Goal: Task Accomplishment & Management: Use online tool/utility

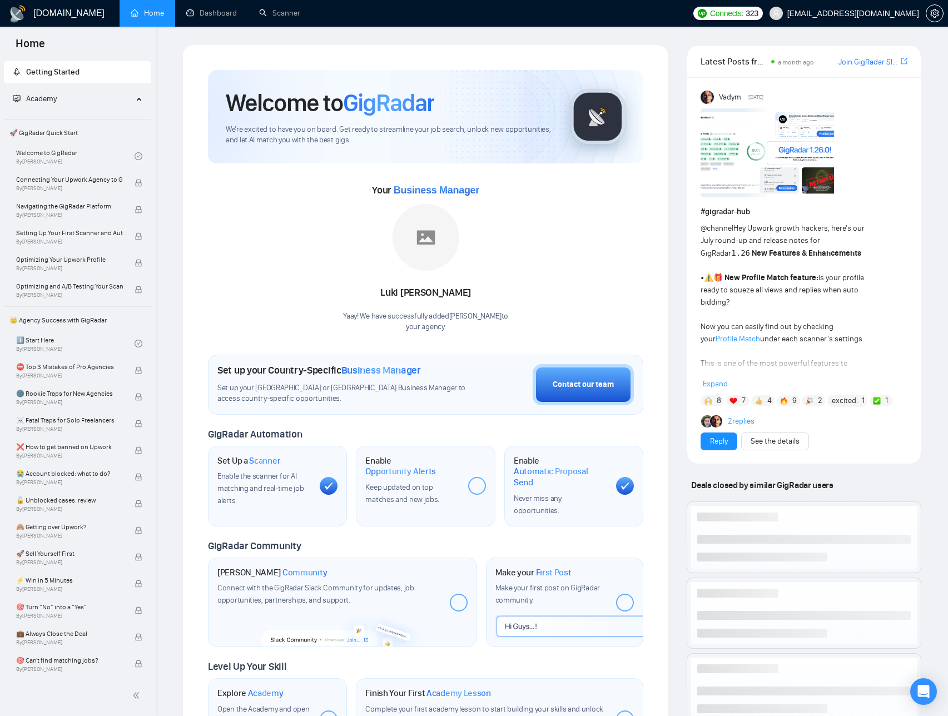
click at [649, 33] on div "[DOMAIN_NAME] Home Dashboard Scanner Connects: 323 [EMAIL_ADDRESS][DOMAIN_NAME]…" at bounding box center [552, 481] width 792 height 963
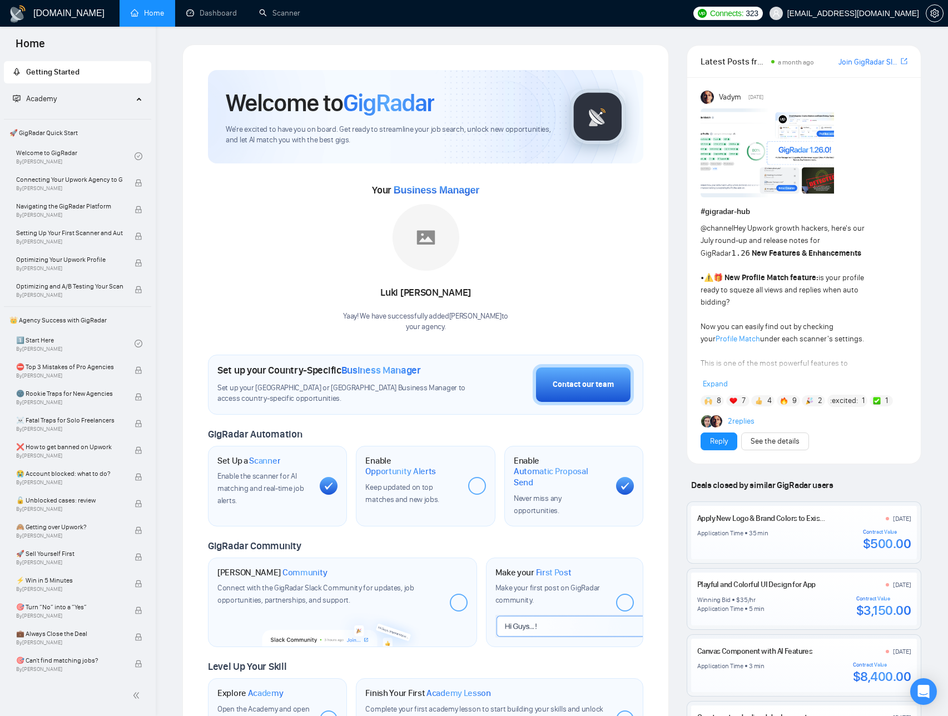
click at [214, 80] on div "Welcome to GigRadar We're excited to have you on board. Get ready to streamline…" at bounding box center [425, 116] width 435 height 93
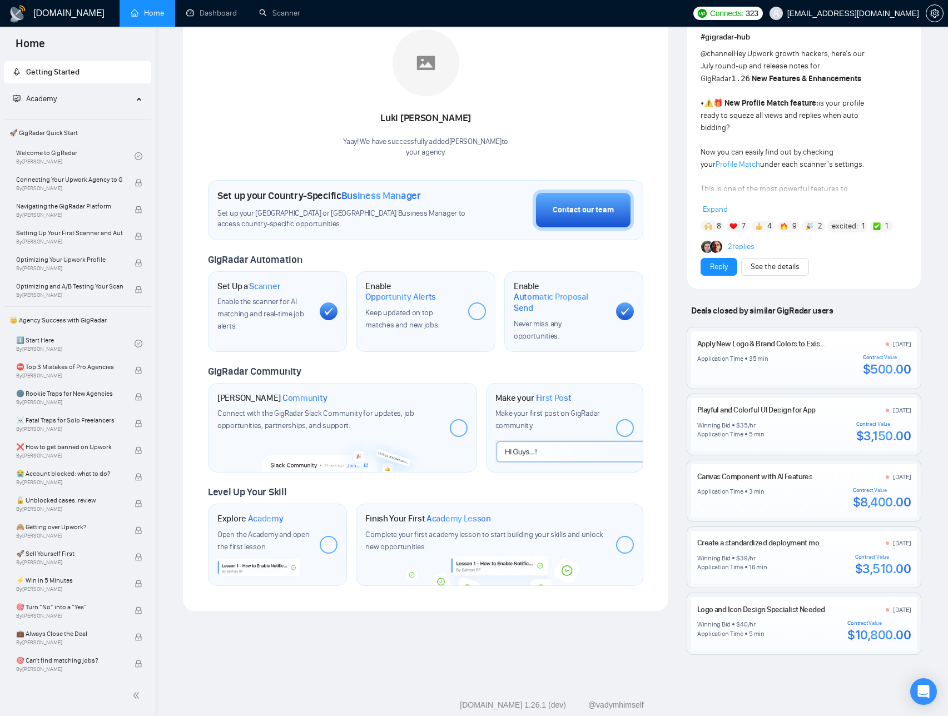
scroll to position [199, 0]
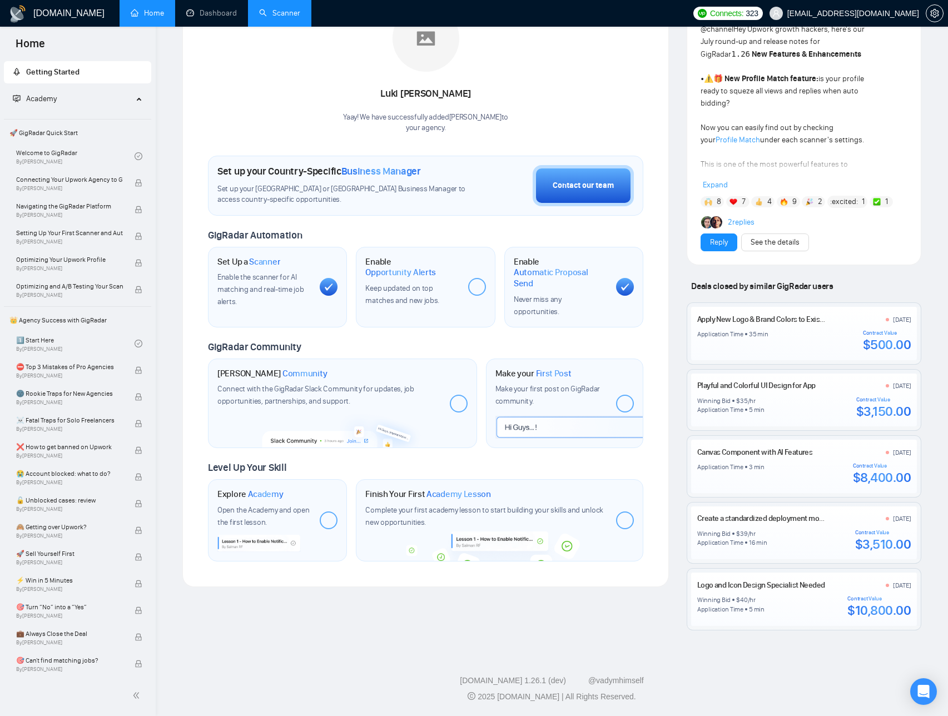
click at [270, 13] on link "Scanner" at bounding box center [279, 12] width 41 height 9
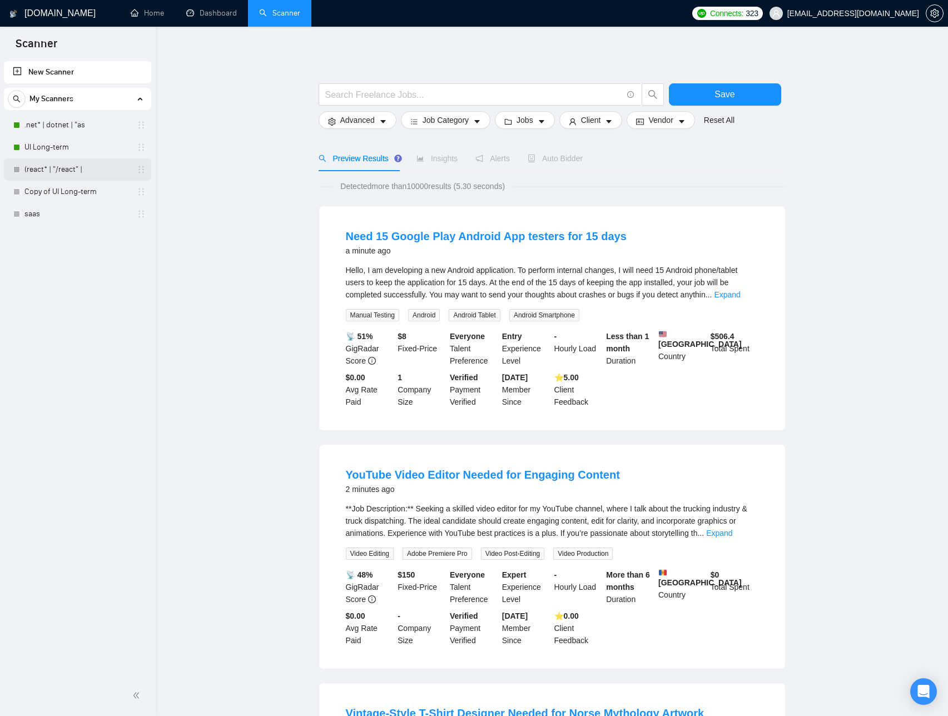
click at [57, 164] on link "(react* | "/react" |" at bounding box center [77, 169] width 106 height 22
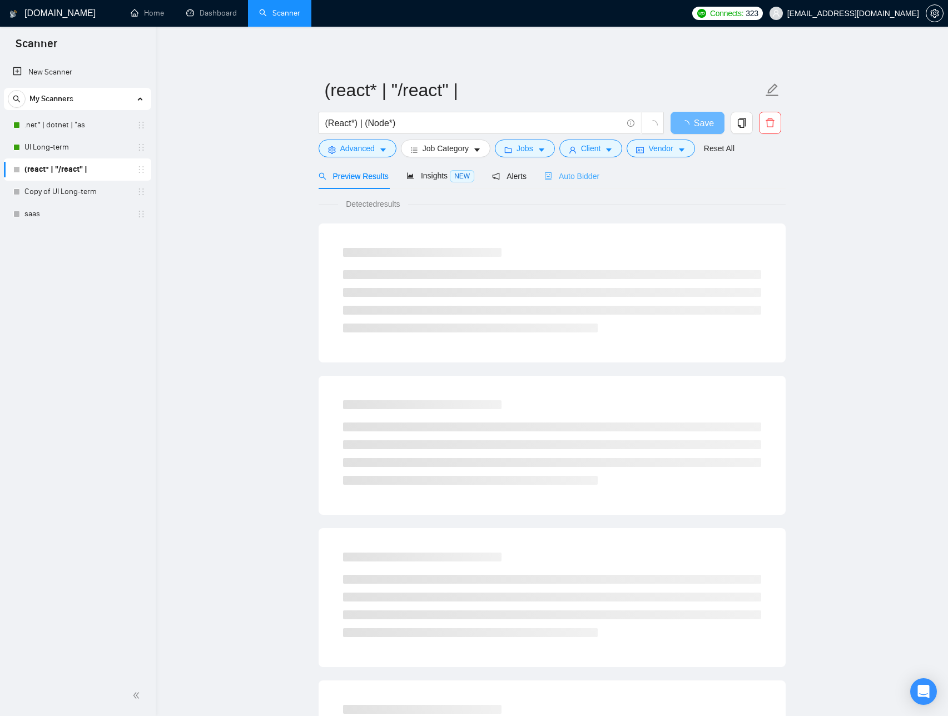
click at [597, 184] on div "Auto Bidder" at bounding box center [571, 176] width 55 height 26
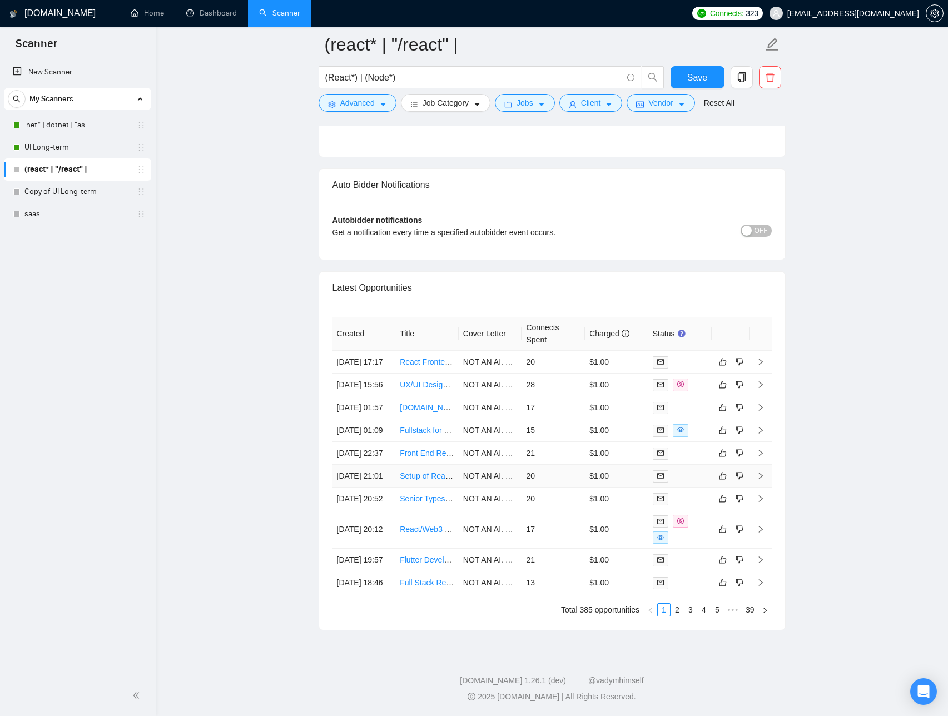
scroll to position [2765, 0]
click at [679, 616] on link "2" at bounding box center [677, 610] width 12 height 12
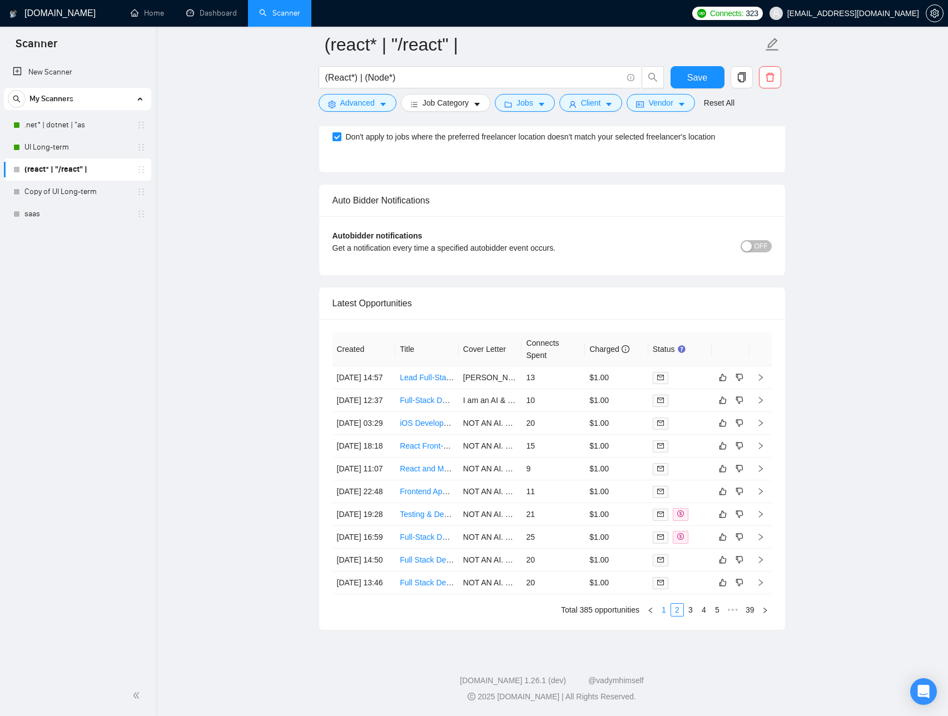
click at [665, 616] on link "1" at bounding box center [664, 610] width 12 height 12
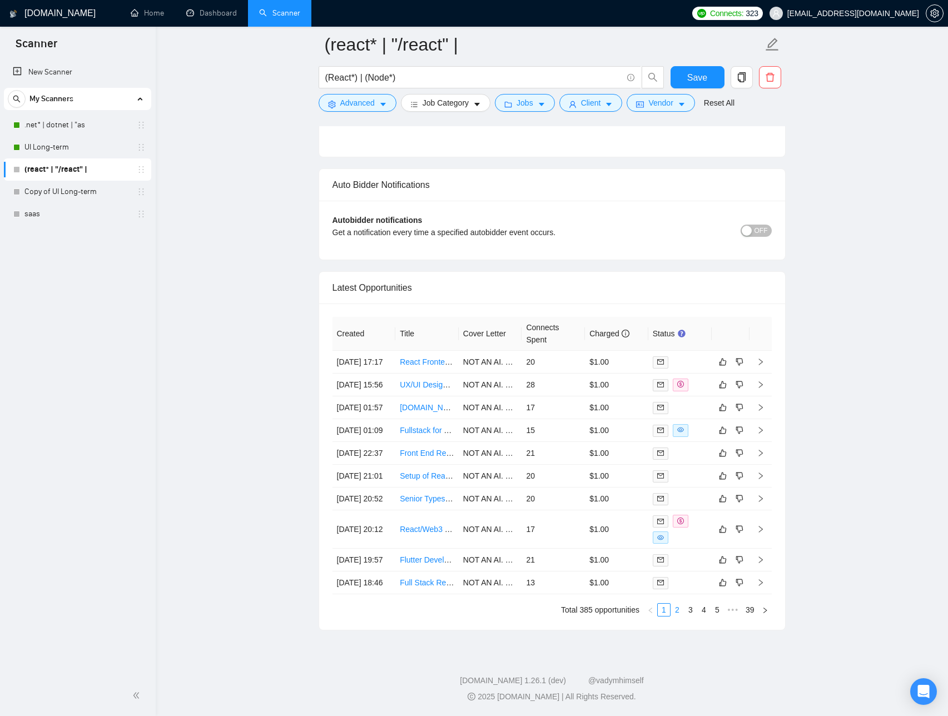
click at [677, 616] on link "2" at bounding box center [677, 610] width 12 height 12
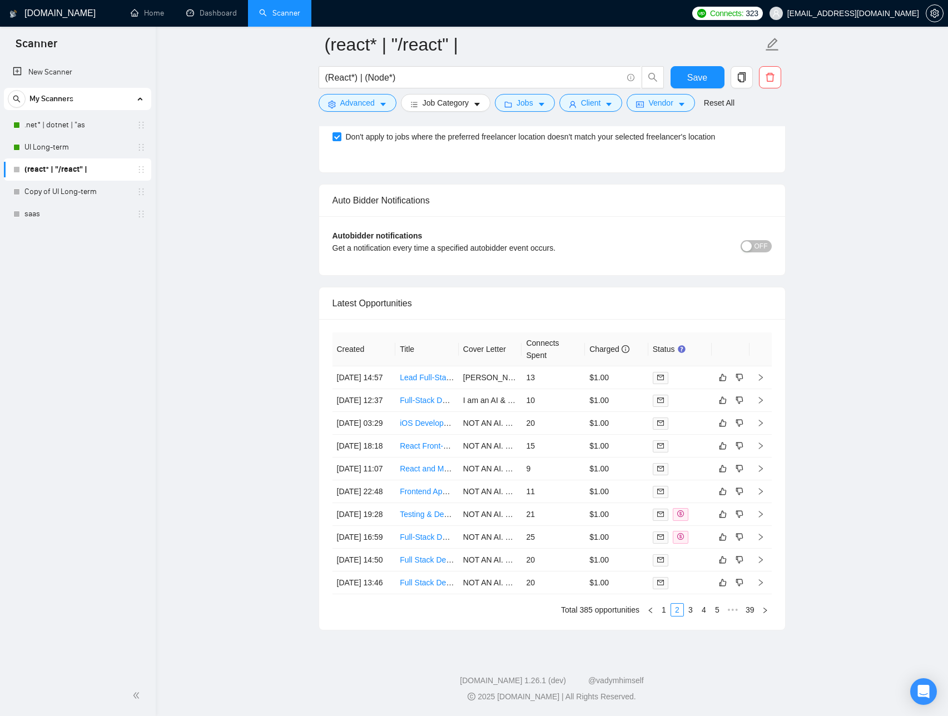
click at [689, 622] on div "Created Title Cover Letter Connects Spent Charged Status [DATE] 14:57 Lead Full…" at bounding box center [552, 474] width 466 height 311
click at [691, 615] on link "3" at bounding box center [691, 610] width 12 height 12
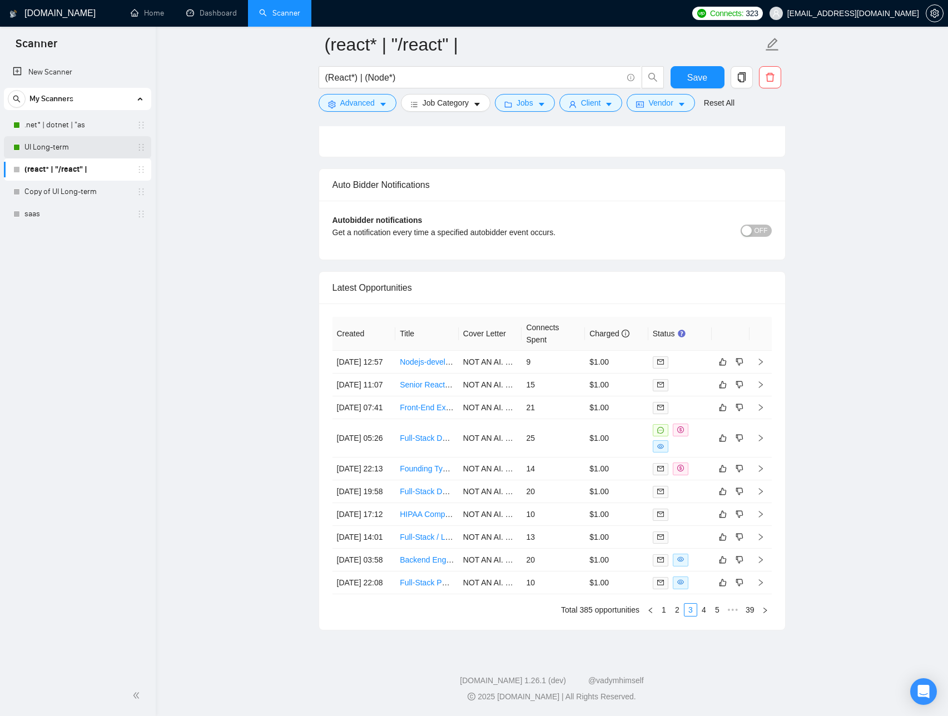
click at [61, 145] on link "UI Long-term" at bounding box center [77, 147] width 106 height 22
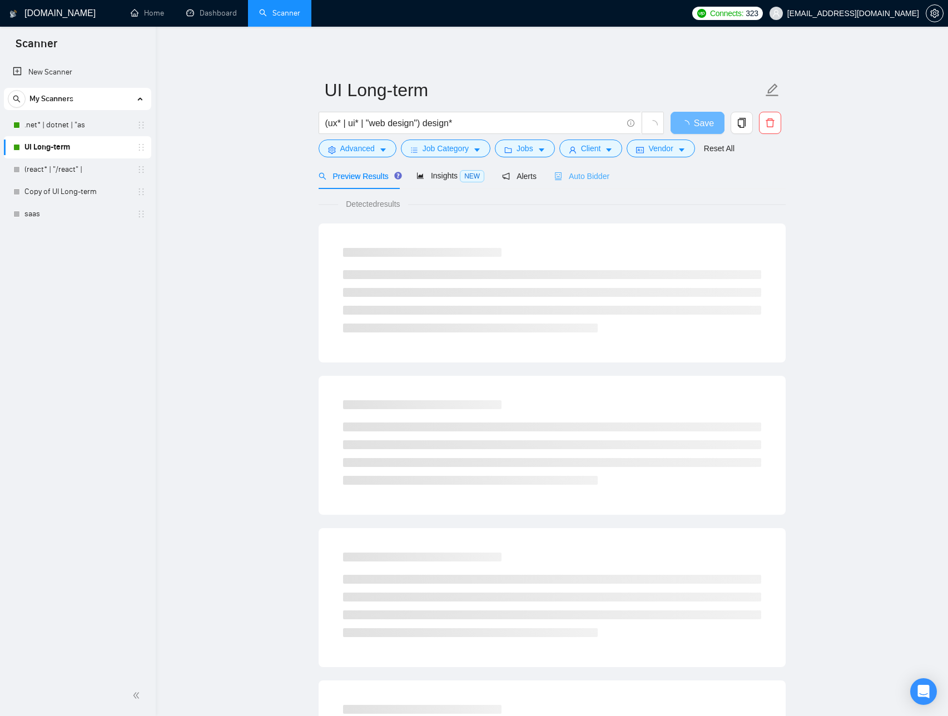
click at [604, 185] on div "Auto Bidder" at bounding box center [581, 176] width 55 height 26
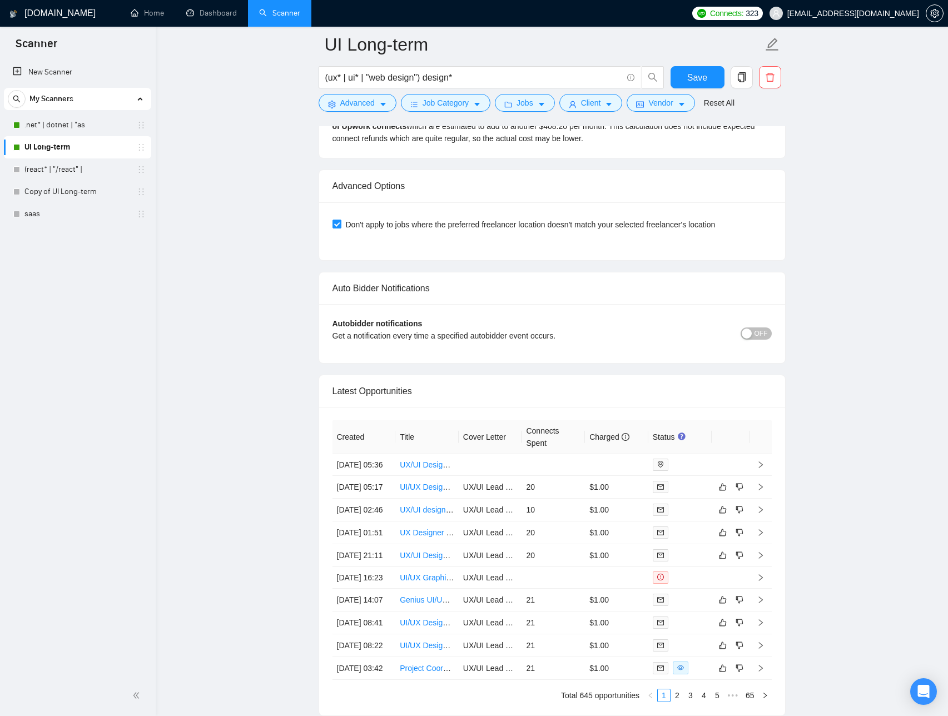
scroll to position [2643, 0]
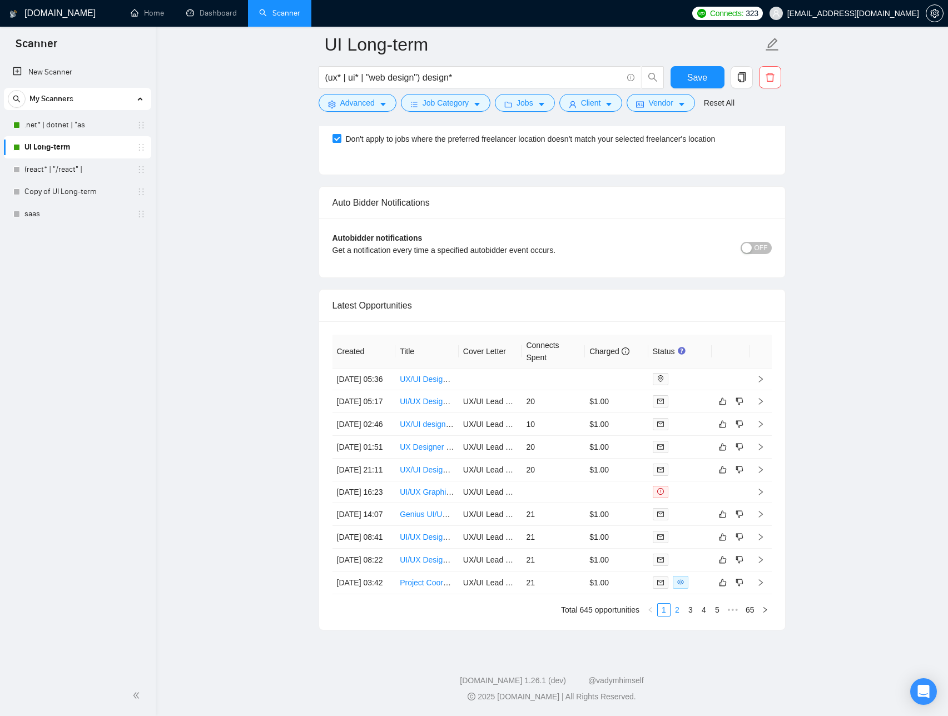
click at [676, 608] on link "2" at bounding box center [677, 610] width 12 height 12
click at [691, 613] on link "3" at bounding box center [691, 610] width 12 height 12
click at [700, 609] on link "4" at bounding box center [704, 610] width 12 height 12
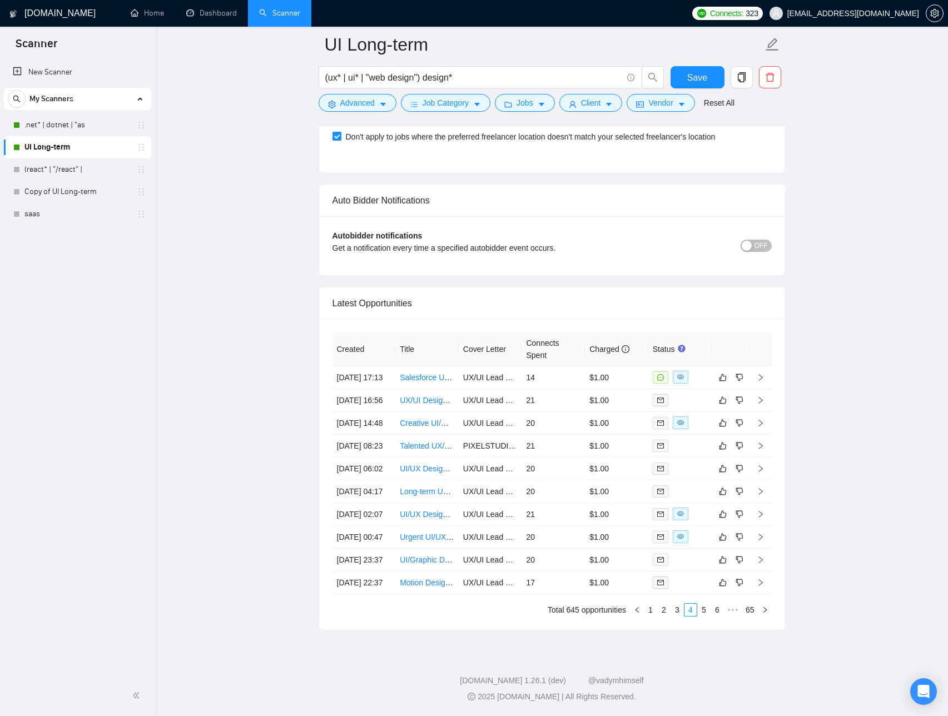
click at [648, 612] on link "1" at bounding box center [650, 610] width 12 height 12
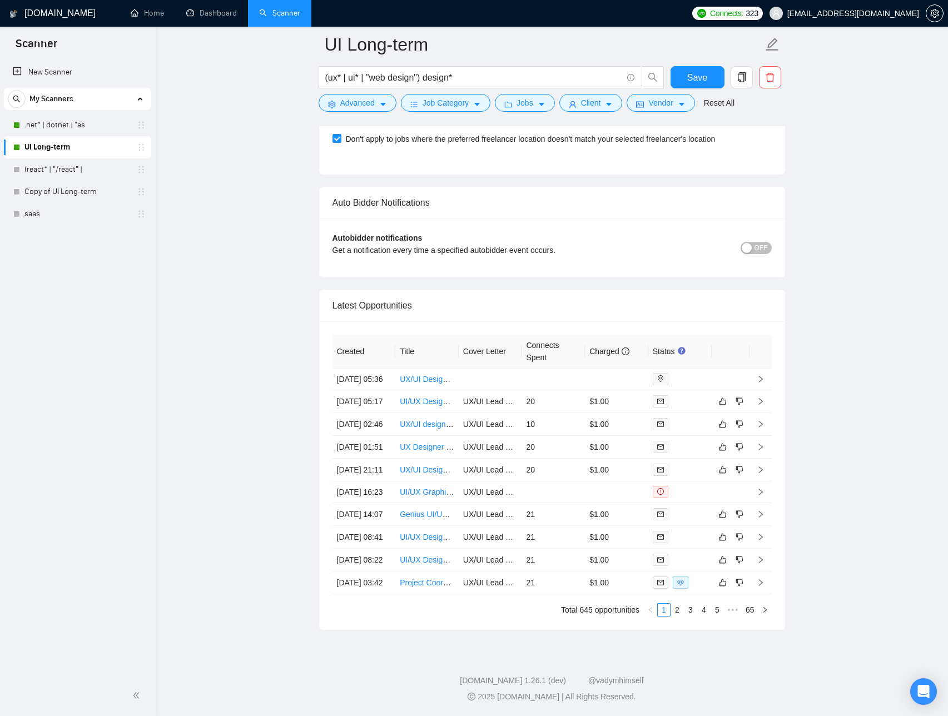
scroll to position [2641, 0]
